Goal: Transaction & Acquisition: Purchase product/service

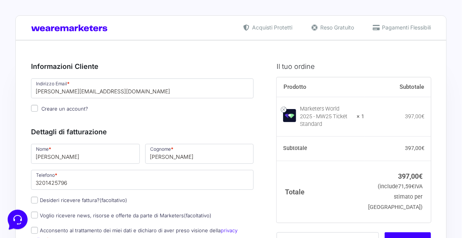
type input "Martina"
type input "Dalmonte"
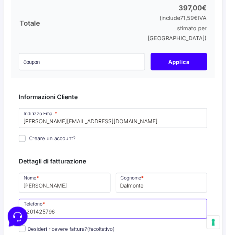
scroll to position [115, 0]
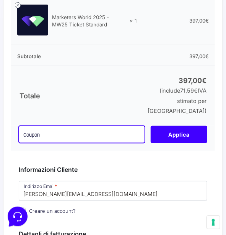
click at [71, 126] on input "text" at bounding box center [82, 134] width 126 height 17
paste input "9:30 - 13 / 15:00 - 18:00"
type input "9:30 - 13 / 15:00 - 18:00"
drag, startPoint x: 100, startPoint y: 127, endPoint x: -2, endPoint y: 134, distance: 102.1
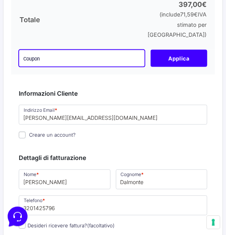
scroll to position [268, 0]
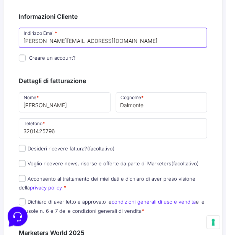
click at [132, 31] on input "[PERSON_NAME][EMAIL_ADDRESS][DOMAIN_NAME]" at bounding box center [113, 38] width 189 height 20
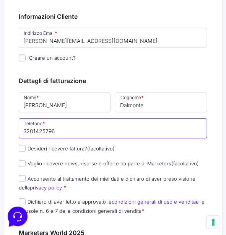
click at [100, 122] on input "3201425796" at bounding box center [113, 129] width 189 height 20
drag, startPoint x: 100, startPoint y: 122, endPoint x: -2, endPoint y: 112, distance: 102.7
type input "3472772797"
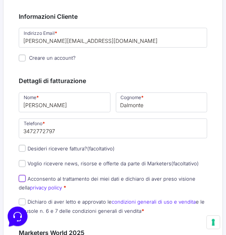
click at [20, 175] on input "Acconsento al trattamento dei miei dati e dichiaro di aver preso visione della …" at bounding box center [22, 178] width 7 height 7
checkbox input "true"
click at [23, 199] on input "Dichiaro di aver letto e approvato le condizioni generali di uso e vendita e le…" at bounding box center [22, 202] width 7 height 7
checkbox input "true"
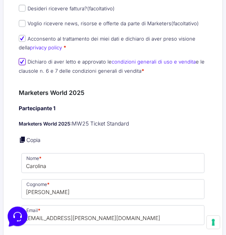
scroll to position [421, 0]
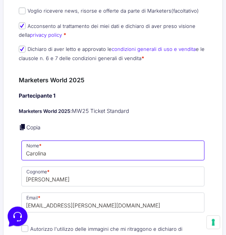
drag, startPoint x: 56, startPoint y: 144, endPoint x: 13, endPoint y: 148, distance: 43.4
type input "Martina"
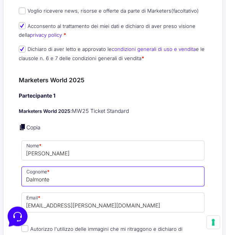
type input "Dalmonte"
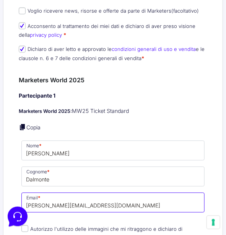
type input "[PERSON_NAME][EMAIL_ADDRESS][DOMAIN_NAME]"
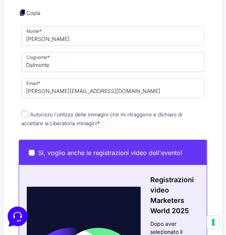
scroll to position [536, 0]
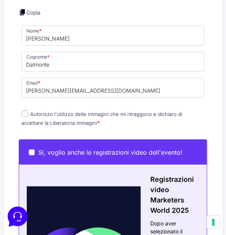
click at [23, 110] on input "Autorizzo l'utilizzo delle immagini che mi ritraggono e dichiaro di accettare l…" at bounding box center [24, 113] width 7 height 7
checkbox input "true"
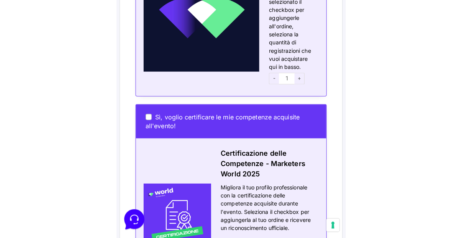
scroll to position [765, 0]
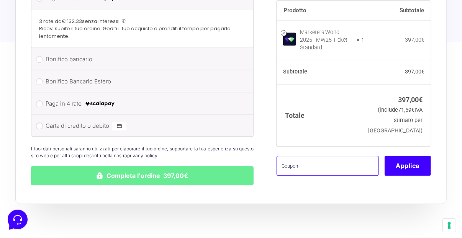
click at [361, 162] on input "text" at bounding box center [327, 166] width 102 height 20
paste input "CDSBARTERMW"
type input "CDSBARTERMW"
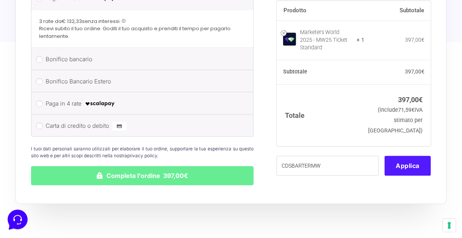
click at [409, 162] on button "Applica" at bounding box center [407, 166] width 46 height 20
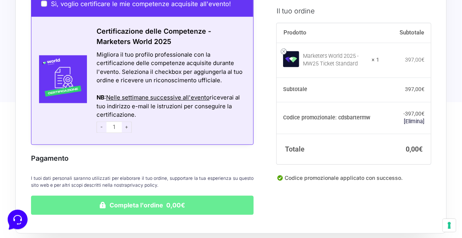
scroll to position [664, 0]
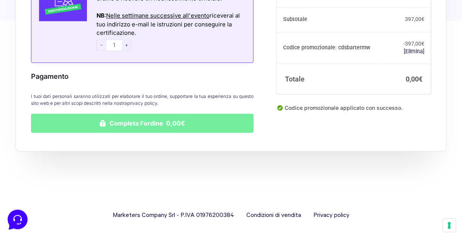
click at [145, 117] on button "Completa l'ordine 0,00€" at bounding box center [142, 123] width 222 height 19
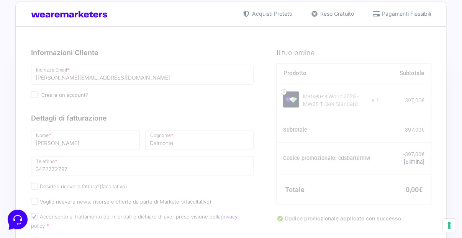
scroll to position [0, 0]
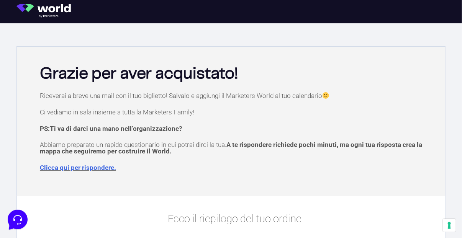
click at [340, 179] on div "Riceverai a breve una mail con il tuo biglietto! Salvalo e aggiungi il Marketer…" at bounding box center [231, 142] width 420 height 100
